Goal: Information Seeking & Learning: Learn about a topic

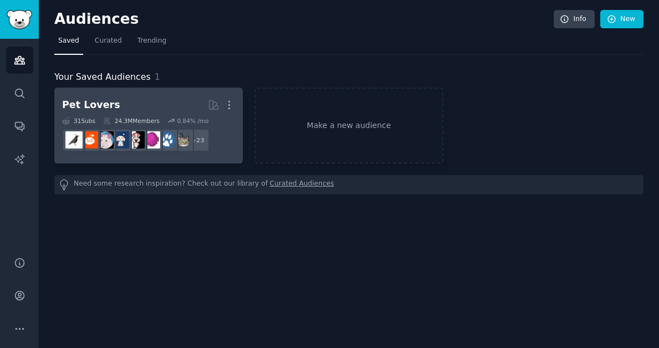
click at [162, 96] on h2 "Pet Lovers More" at bounding box center [148, 104] width 173 height 19
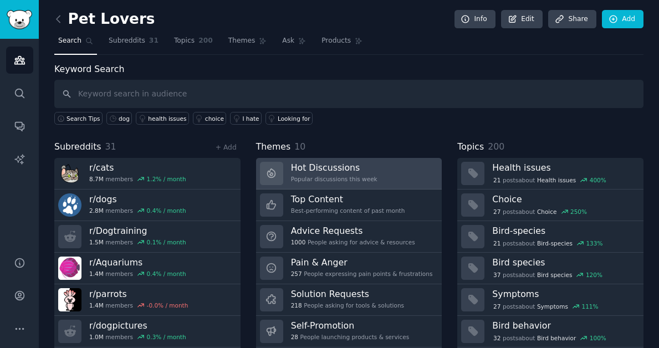
click at [331, 162] on h3 "Hot Discussions" at bounding box center [334, 168] width 86 height 12
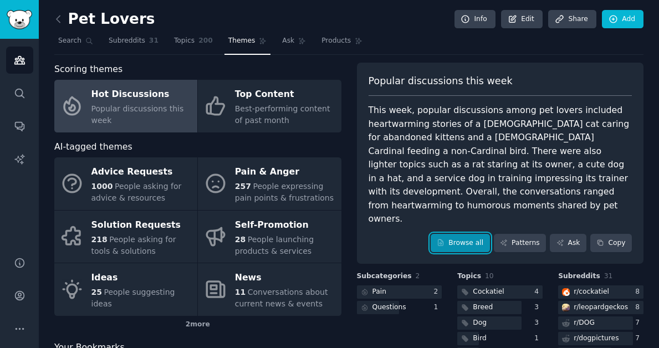
click at [458, 234] on link "Browse all" at bounding box center [459, 243] width 59 height 19
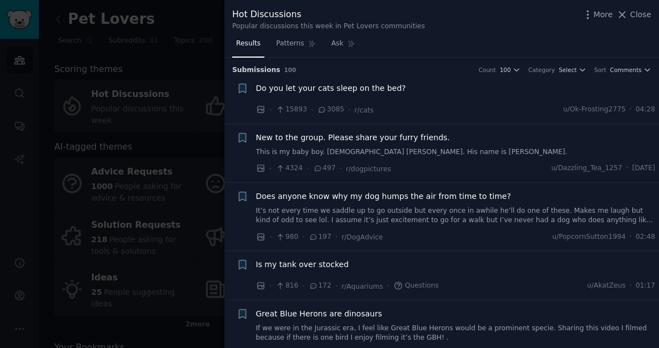
click at [379, 88] on span "Do you let your cats sleep on the bed?" at bounding box center [331, 89] width 150 height 12
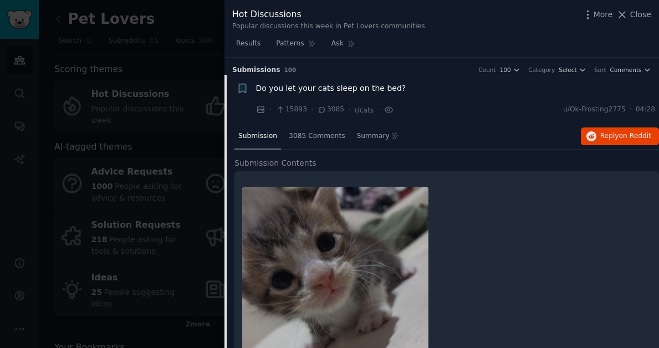
scroll to position [17, 0]
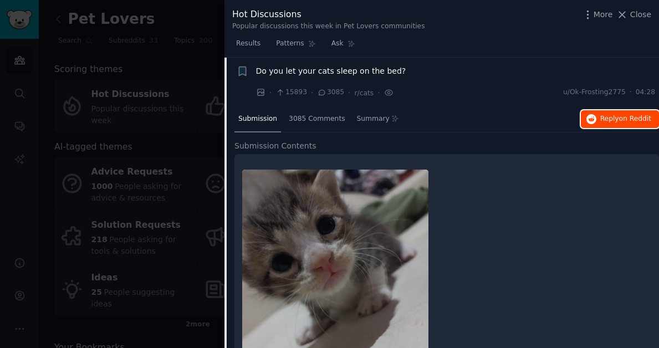
click at [628, 115] on span "on Reddit" at bounding box center [635, 119] width 32 height 8
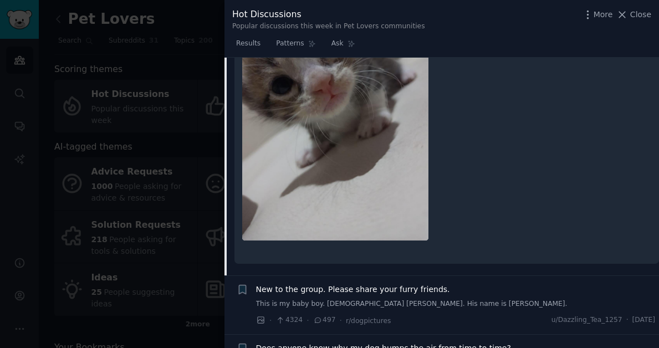
scroll to position [419, 0]
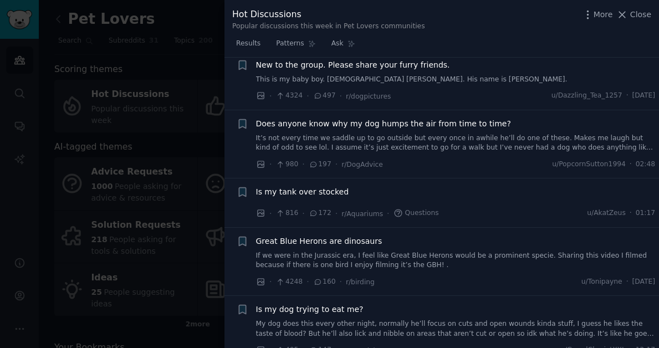
click at [453, 122] on span "Does anyone know why my dog humps the air from time to time?" at bounding box center [383, 124] width 255 height 12
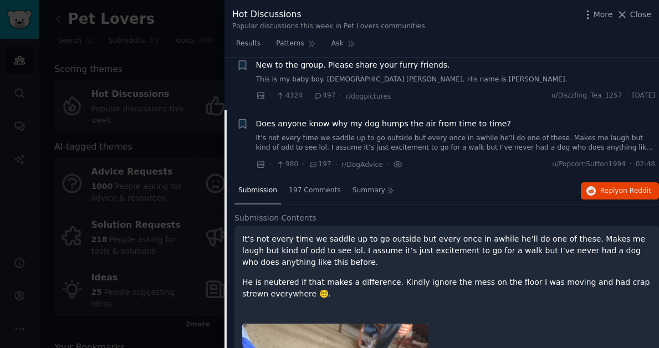
scroll to position [125, 0]
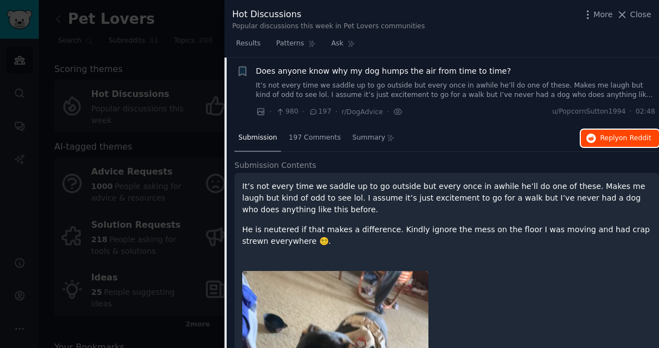
click at [628, 145] on button "Reply on Reddit" at bounding box center [620, 139] width 78 height 18
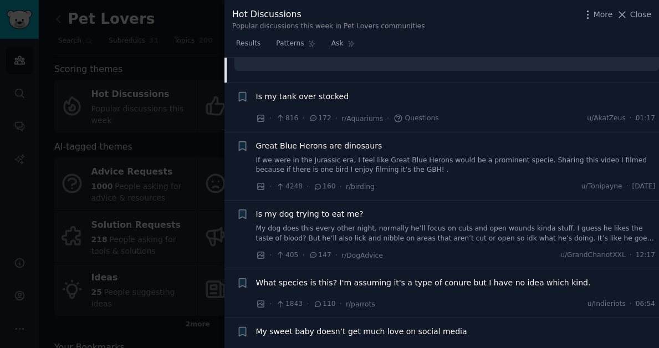
scroll to position [707, 0]
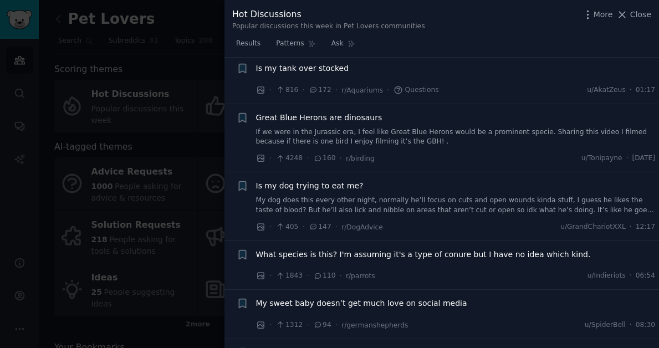
click at [548, 199] on link "My dog does this every other night, normally he’ll focus on cuts and open wound…" at bounding box center [455, 205] width 399 height 19
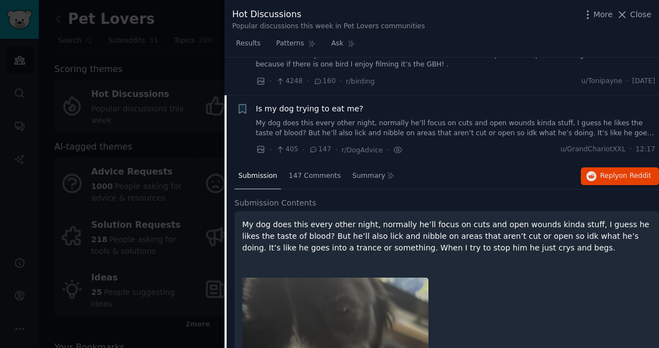
scroll to position [311, 0]
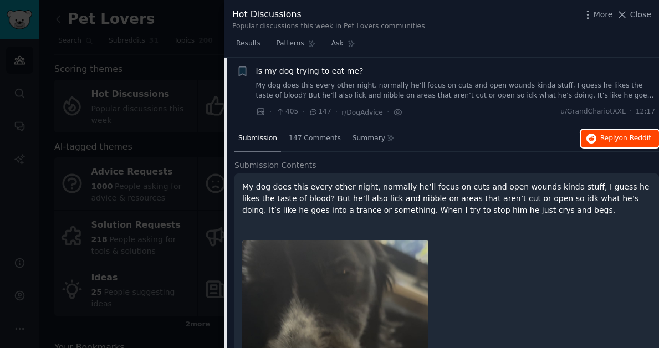
click at [608, 138] on span "Reply on Reddit" at bounding box center [625, 139] width 51 height 10
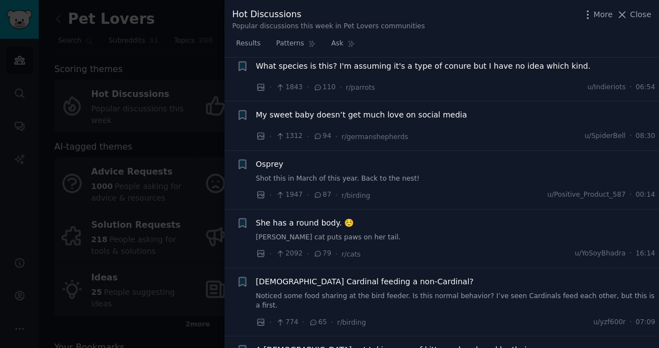
scroll to position [859, 0]
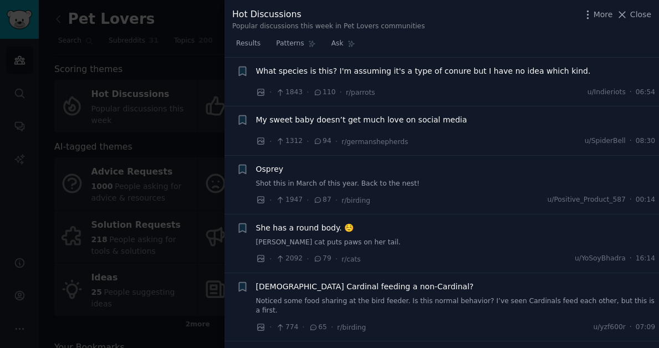
click at [468, 67] on span "What species is this? I'm assuming it's a type of conure but I have no idea whi…" at bounding box center [423, 71] width 335 height 12
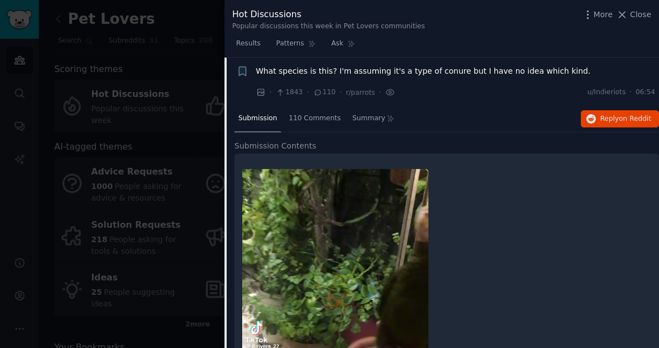
scroll to position [379, 0]
click at [582, 119] on button "Reply on Reddit" at bounding box center [620, 119] width 78 height 18
